Goal: Communication & Community: Ask a question

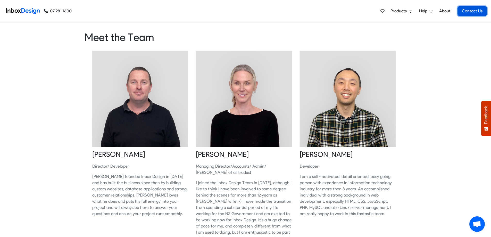
click at [473, 10] on link "Contact Us" at bounding box center [472, 11] width 29 height 10
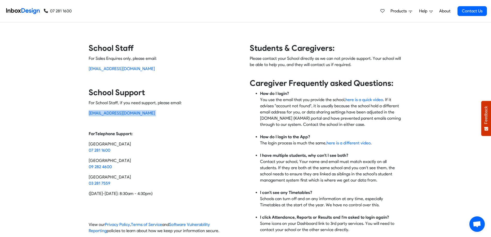
drag, startPoint x: 140, startPoint y: 114, endPoint x: 86, endPoint y: 114, distance: 53.9
click at [86, 114] on div "Contact Inbox Design School Staff For Sales Enquires only, please email: [EMAIL…" at bounding box center [246, 140] width 322 height 195
copy p "[EMAIL_ADDRESS][DOMAIN_NAME]"
click at [409, 10] on span "Help" at bounding box center [400, 11] width 18 height 6
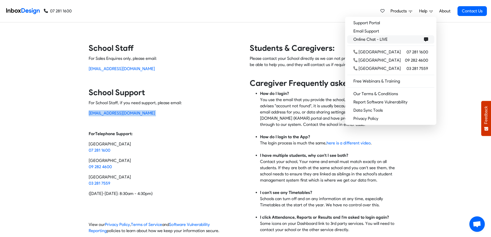
click at [387, 38] on span "Online Chat - LIVE" at bounding box center [372, 39] width 36 height 6
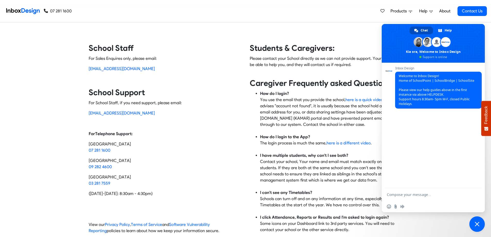
click at [417, 196] on textarea "Compose your message..." at bounding box center [428, 194] width 83 height 13
type textarea "H"
click at [427, 190] on textarea "Morning, [PERSON_NAME] here from [GEOGRAPHIC_DATA]. I have a head of department…" at bounding box center [428, 190] width 83 height 22
click at [406, 196] on textarea "Morning, [PERSON_NAME] here from [GEOGRAPHIC_DATA]. I have a new head of depart…" at bounding box center [428, 190] width 83 height 22
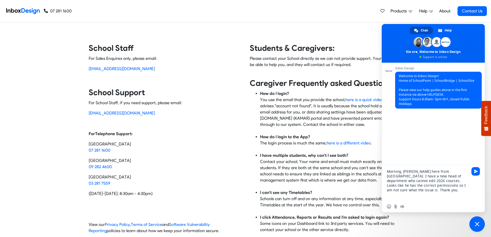
click at [408, 191] on textarea "Morning, [PERSON_NAME] here from [GEOGRAPHIC_DATA]. I have a new head of depart…" at bounding box center [428, 183] width 83 height 36
click at [423, 192] on textarea "Morning, [PERSON_NAME] here from [GEOGRAPHIC_DATA]. I have a new head of depart…" at bounding box center [428, 180] width 83 height 41
type textarea "Morning, [PERSON_NAME] here from [GEOGRAPHIC_DATA]. I have a new head of depart…"
click at [473, 167] on span "Send" at bounding box center [476, 166] width 9 height 9
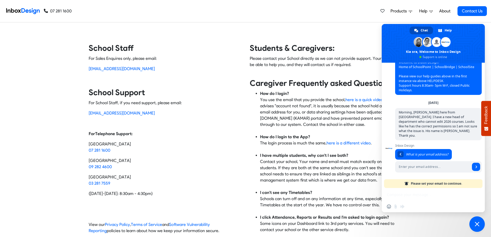
scroll to position [14, 0]
click at [421, 167] on input "Enter your email address..." at bounding box center [432, 166] width 75 height 11
type input "[PERSON_NAME][EMAIL_ADDRESS][DOMAIN_NAME]"
click at [475, 167] on span "Send" at bounding box center [476, 167] width 3 height 3
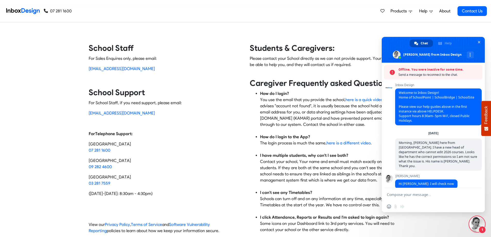
scroll to position [28, 0]
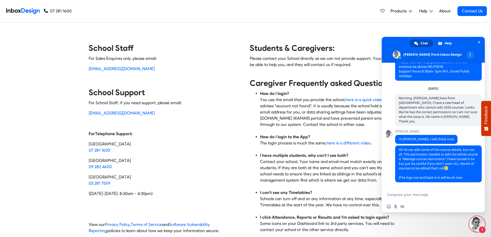
click at [434, 195] on textarea "Compose your message..." at bounding box center [428, 194] width 83 height 13
type textarea "thank you [PERSON_NAME]!"
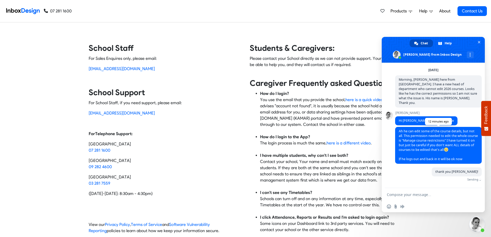
scroll to position [40, 0]
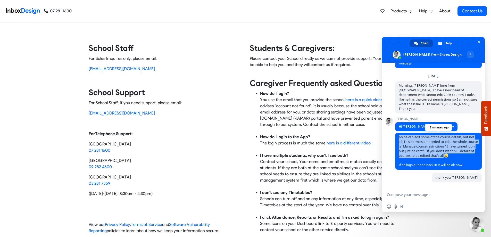
drag, startPoint x: 399, startPoint y: 137, endPoint x: 474, endPoint y: 156, distance: 77.2
click at [474, 156] on span "Ah he can edit some of the course details, but not all. This permission needed …" at bounding box center [438, 151] width 87 height 37
copy span "Ah he can edit some of the course details, but not all. This permission needed …"
